Goal: Task Accomplishment & Management: Manage account settings

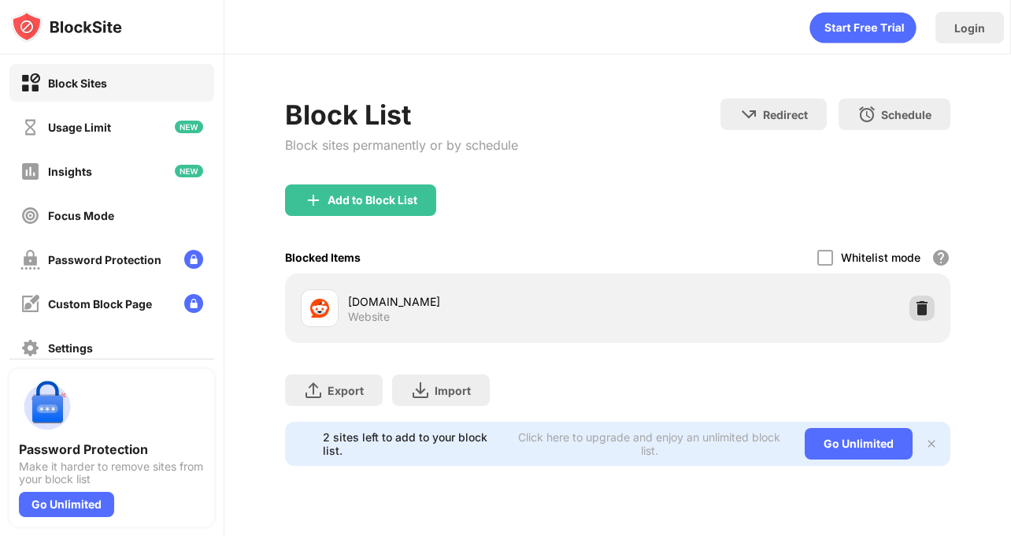
click at [922, 309] on img at bounding box center [923, 308] width 16 height 16
